Goal: Communication & Community: Answer question/provide support

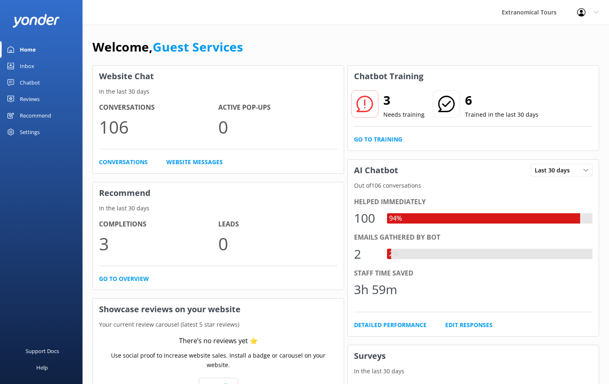
click at [30, 64] on div "Inbox" at bounding box center [27, 66] width 14 height 17
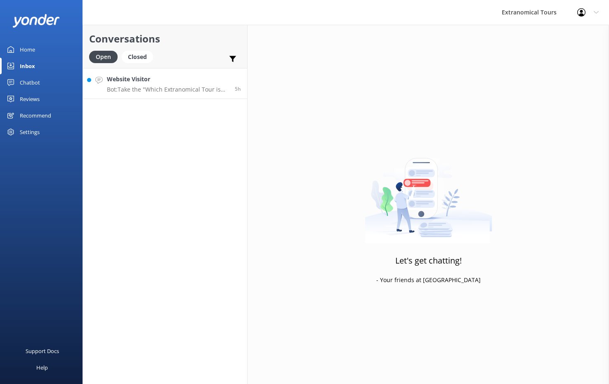
click at [168, 83] on h4 "Website Visitor" at bounding box center [168, 79] width 122 height 9
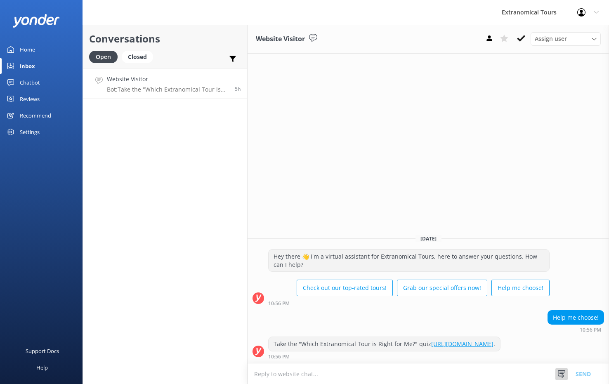
click at [559, 371] on icon at bounding box center [561, 374] width 8 height 8
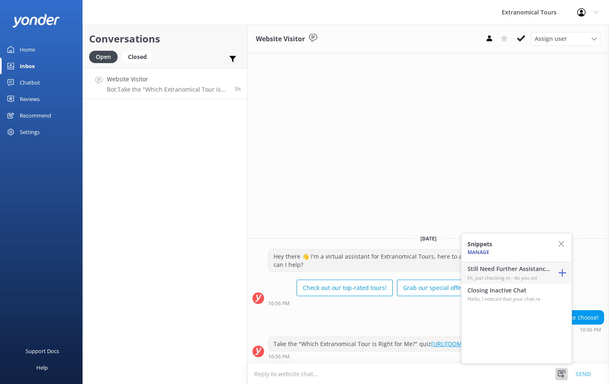
click at [526, 269] on h4 "Still Need Further Assistance?" at bounding box center [508, 268] width 83 height 9
type textarea "Hi, just checking in - do you still require assistance from our team on this? T…"
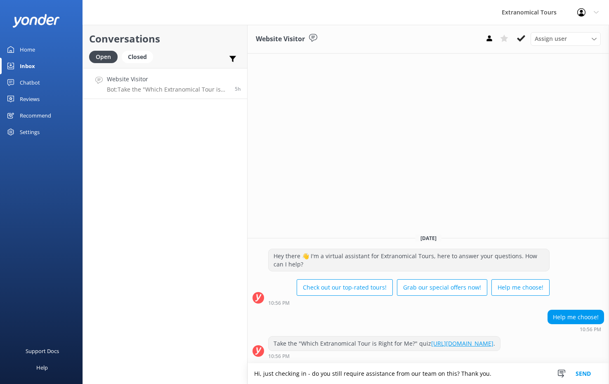
click at [585, 369] on button "Send" at bounding box center [583, 373] width 31 height 21
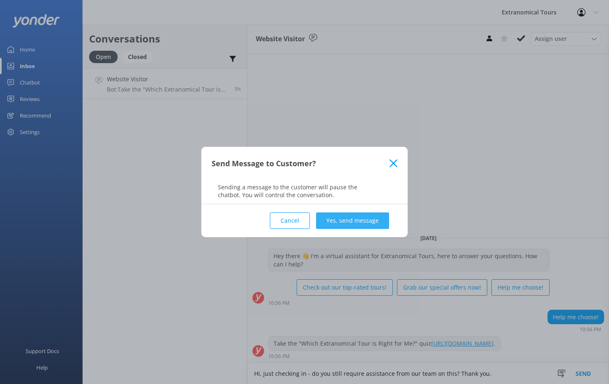
click at [374, 219] on button "Yes, send message" at bounding box center [352, 220] width 73 height 17
